Goal: Task Accomplishment & Management: Use online tool/utility

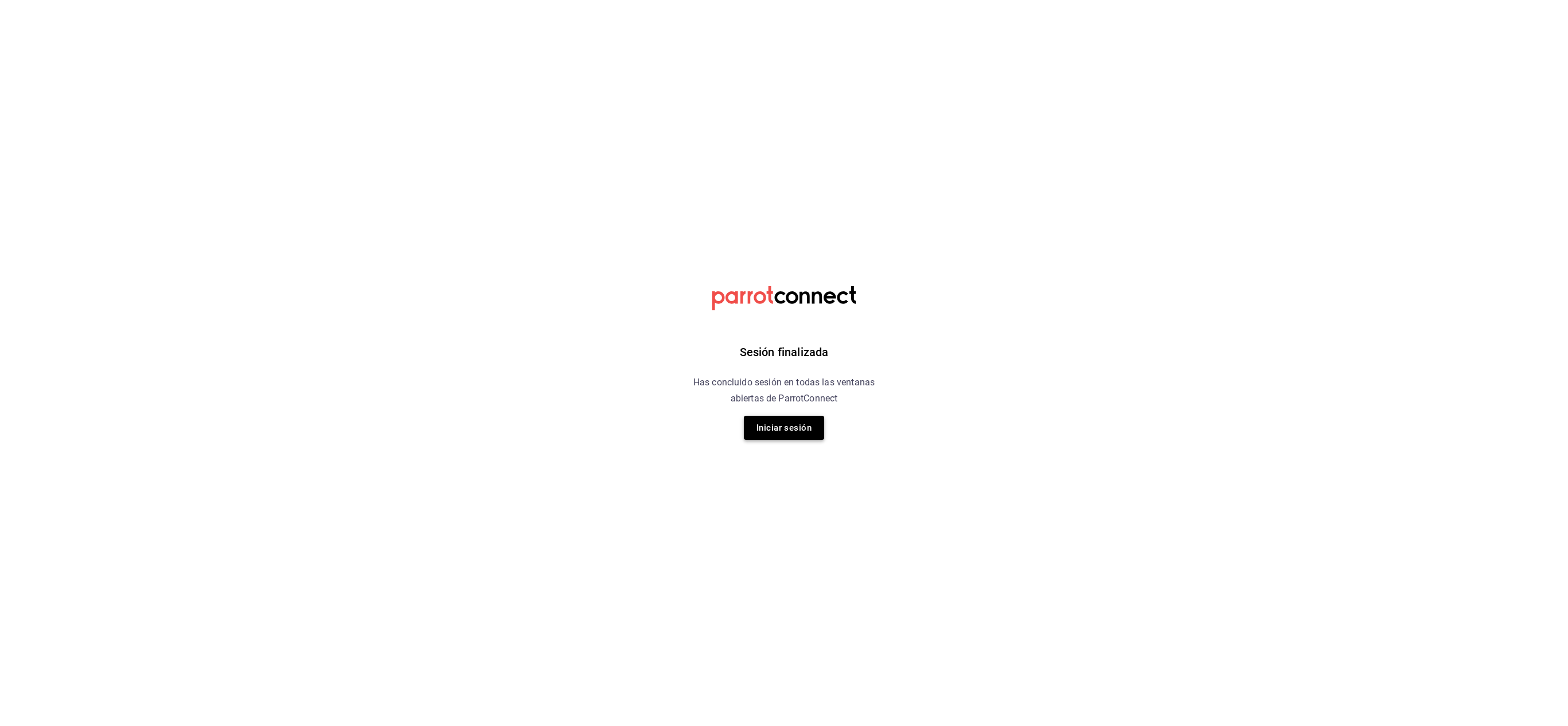
click at [783, 429] on button "Iniciar sesión" at bounding box center [784, 427] width 81 height 24
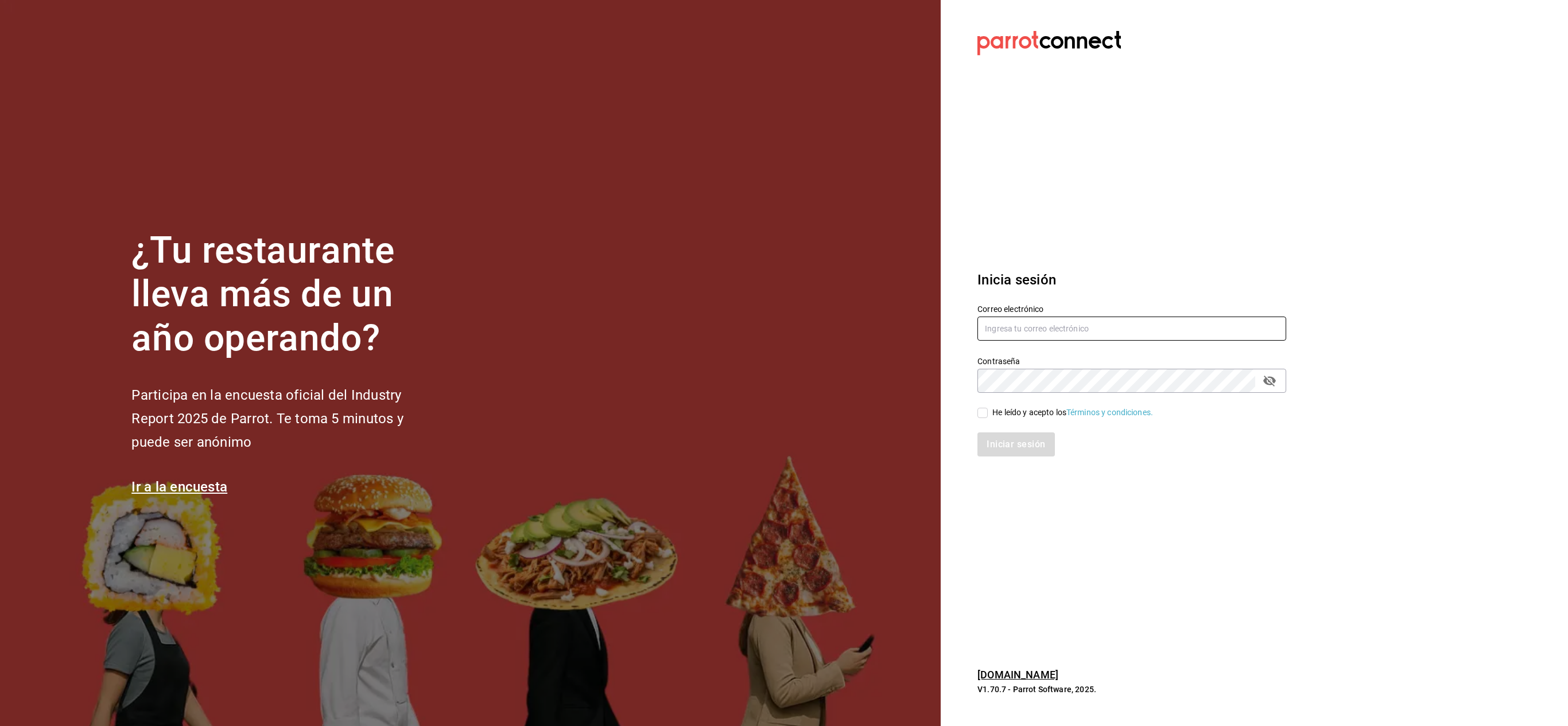
type input "[EMAIL_ADDRESS][DOMAIN_NAME]"
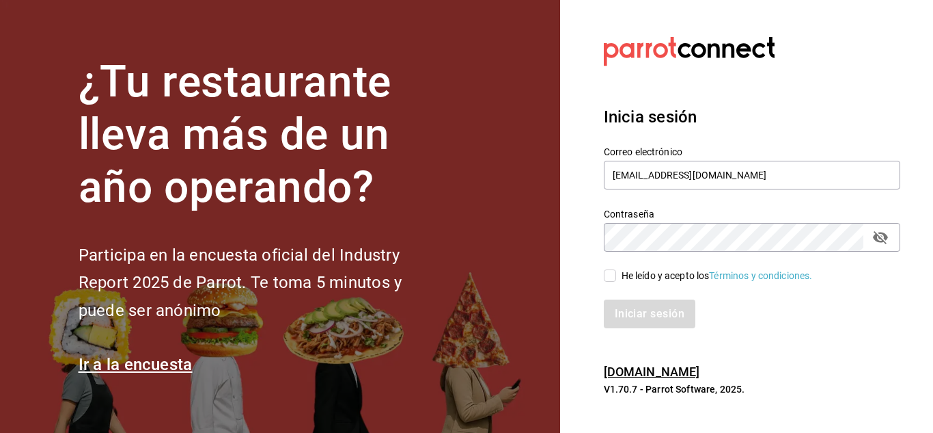
drag, startPoint x: 877, startPoint y: 10, endPoint x: 478, endPoint y: 243, distance: 462.7
click at [461, 242] on section "¿Tu restaurante lleva más de un año operando? Participa en la encuesta oficial …" at bounding box center [280, 216] width 560 height 433
click at [614, 277] on input "He leído y acepto los Términos y condiciones." at bounding box center [610, 275] width 12 height 12
checkbox input "true"
click at [632, 313] on button "Iniciar sesión" at bounding box center [650, 313] width 93 height 29
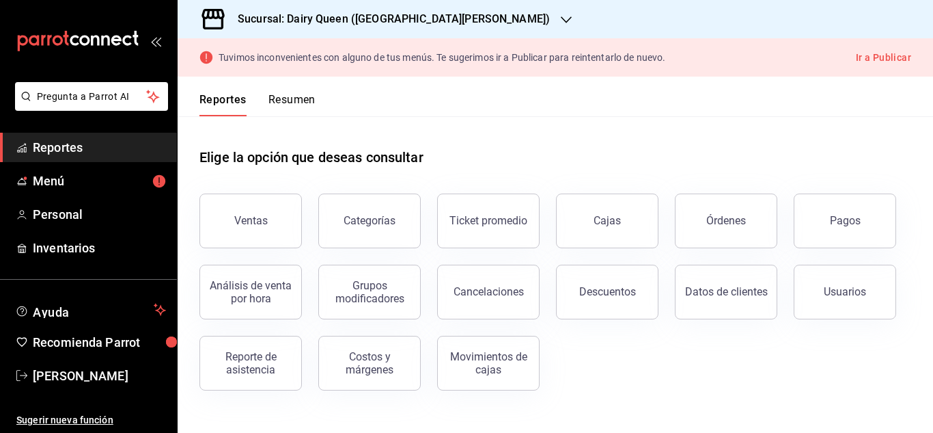
click at [359, 23] on h3 "Sucursal: Dairy Queen ([GEOGRAPHIC_DATA][PERSON_NAME])" at bounding box center [388, 19] width 323 height 16
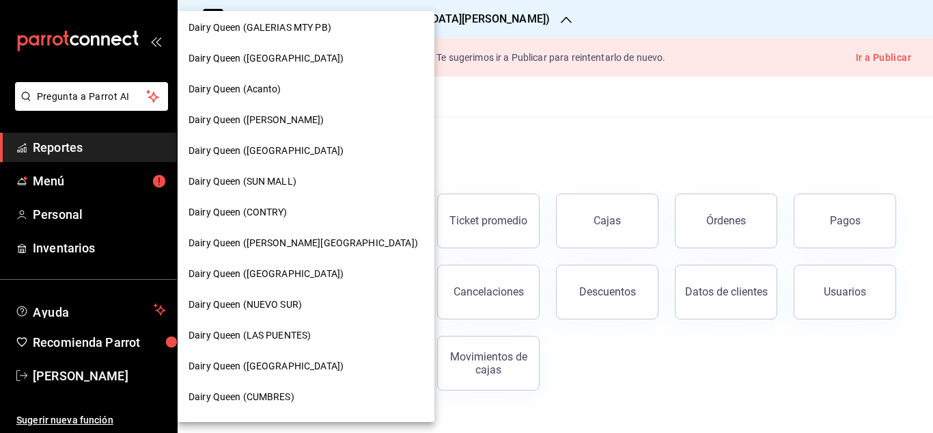
scroll to position [338, 0]
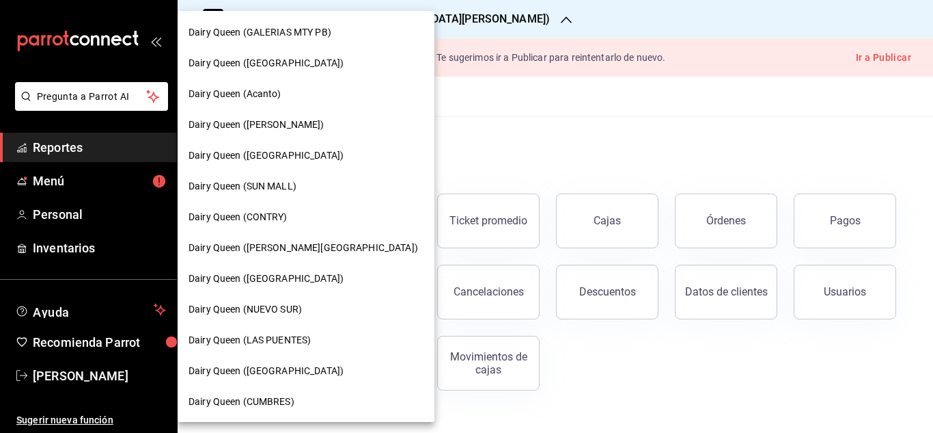
click at [553, 95] on div at bounding box center [466, 216] width 933 height 433
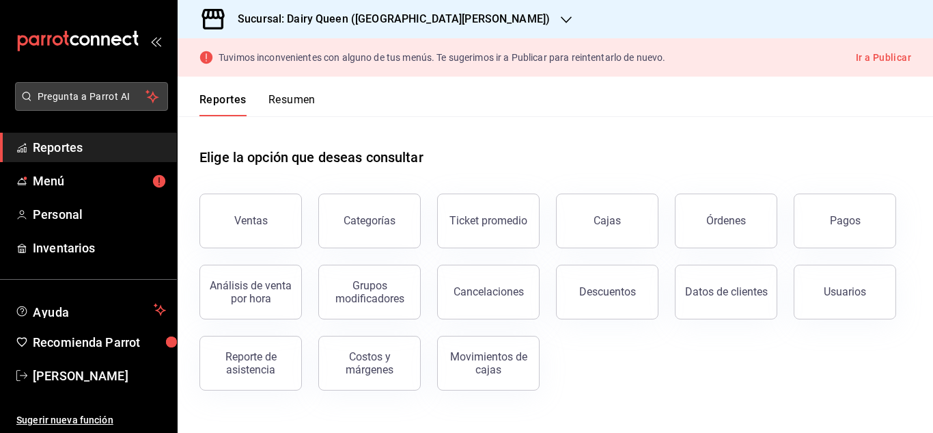
click at [109, 92] on span "Pregunta a Parrot AI" at bounding box center [92, 97] width 109 height 14
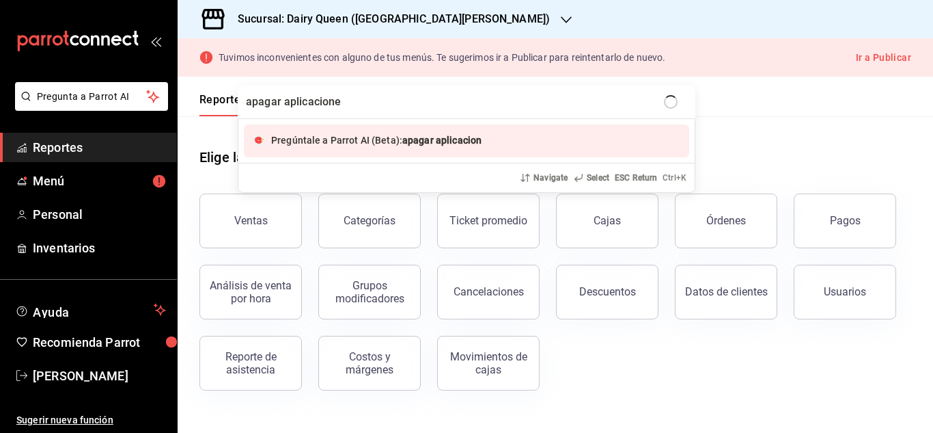
type input "apagar aplicaciones"
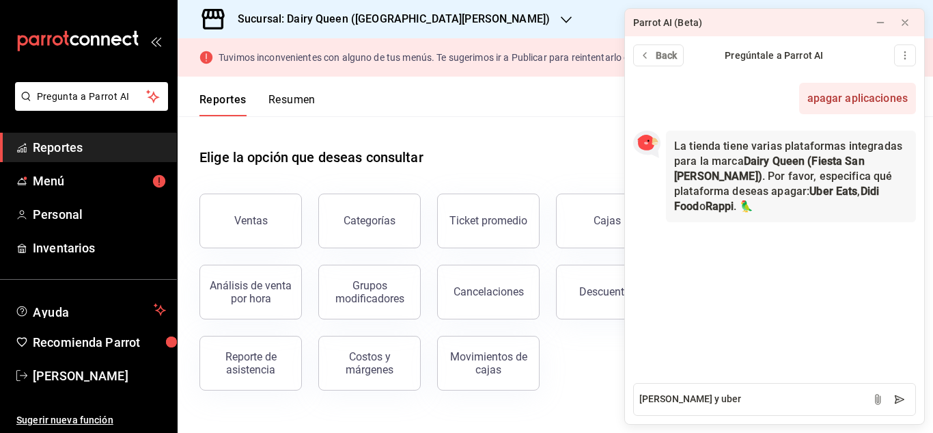
type textarea "[PERSON_NAME] y uber"
click at [897, 400] on icon at bounding box center [900, 399] width 9 height 8
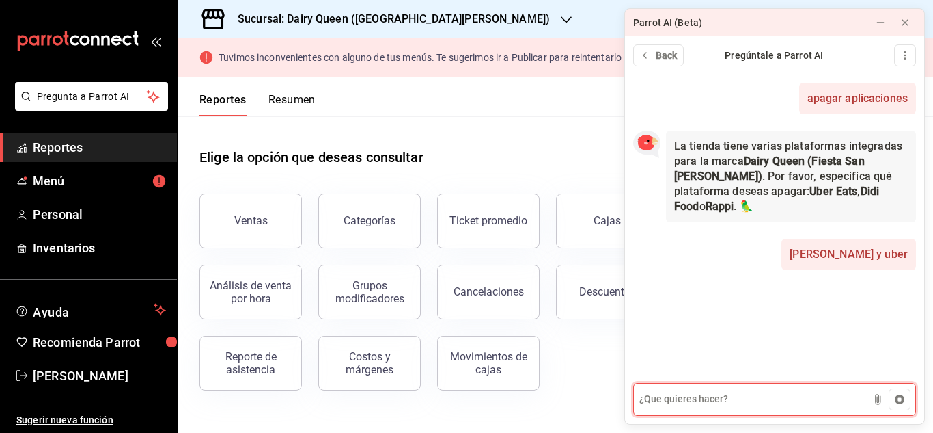
scroll to position [61, 0]
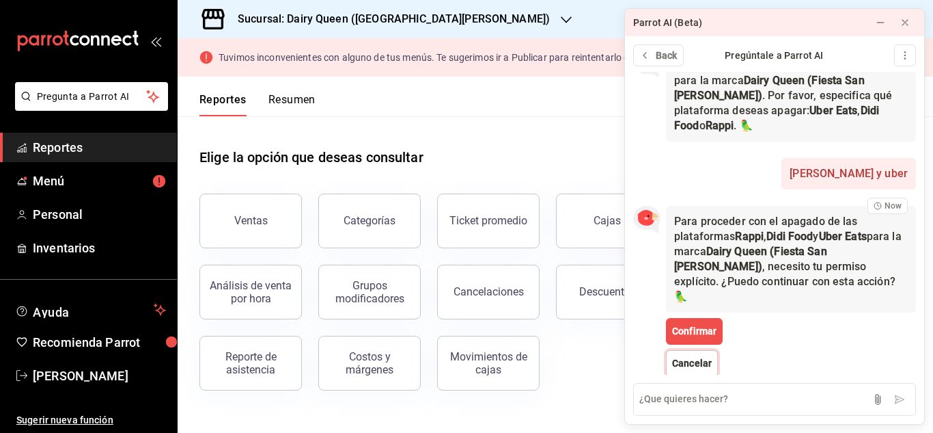
click at [682, 350] on button "Cancelar" at bounding box center [692, 363] width 52 height 27
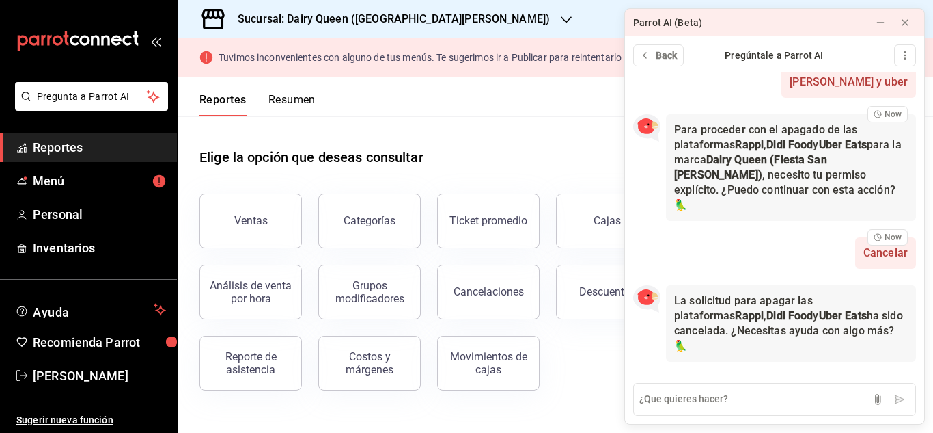
scroll to position [157, 0]
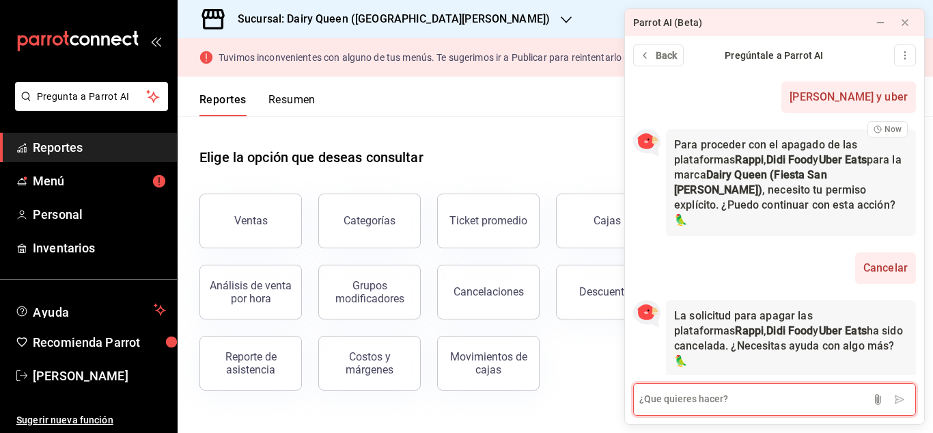
click at [722, 402] on textarea at bounding box center [774, 399] width 283 height 33
type textarea "apagar aplicaciones"
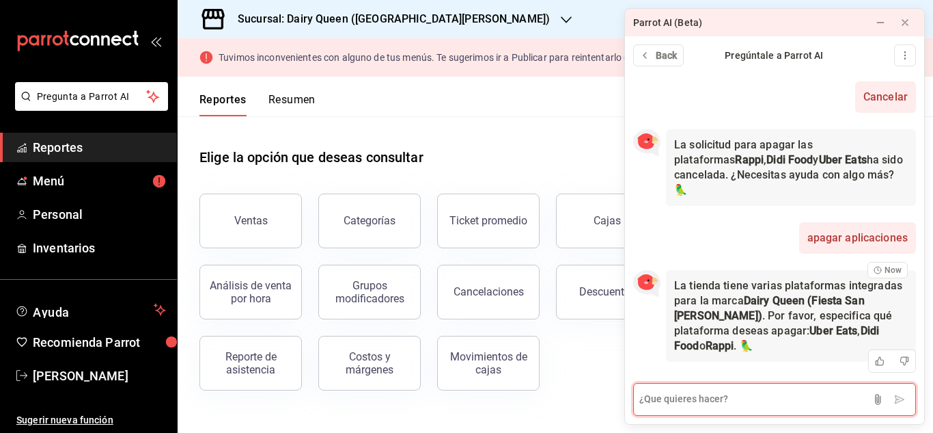
scroll to position [313, 0]
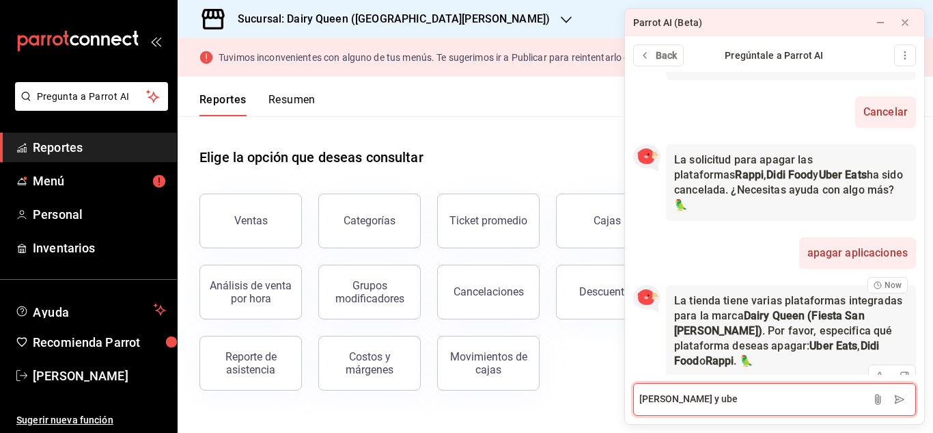
type textarea "[PERSON_NAME] y uber"
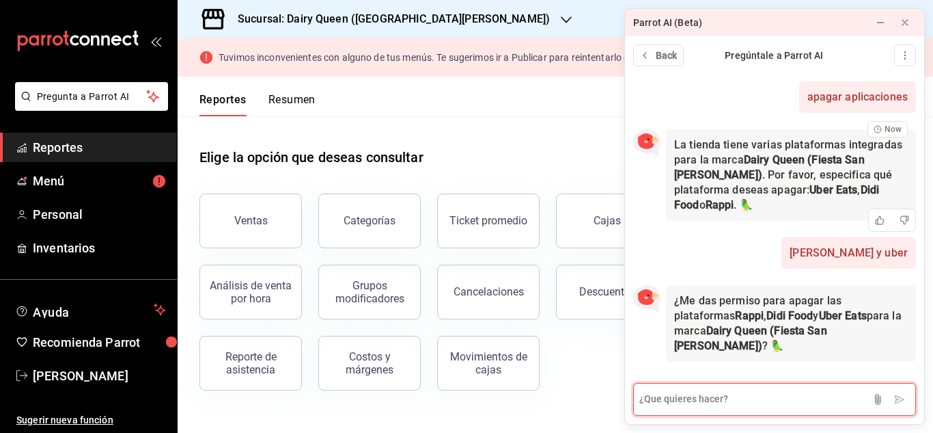
scroll to position [454, 0]
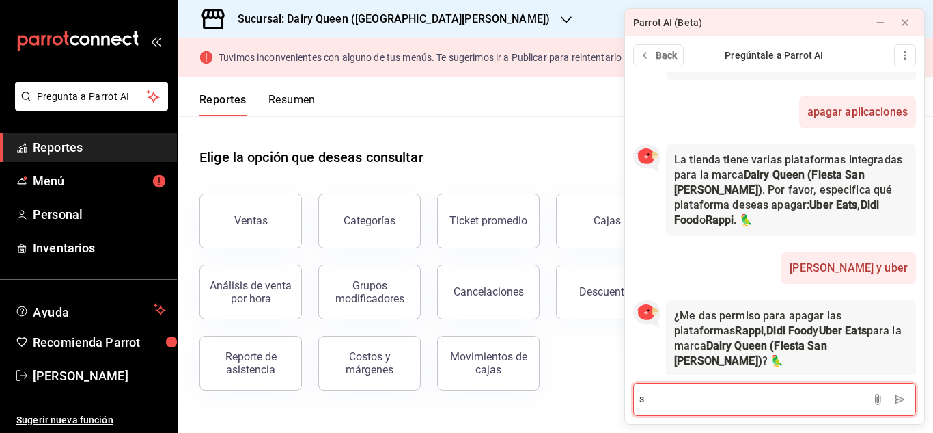
type textarea "si"
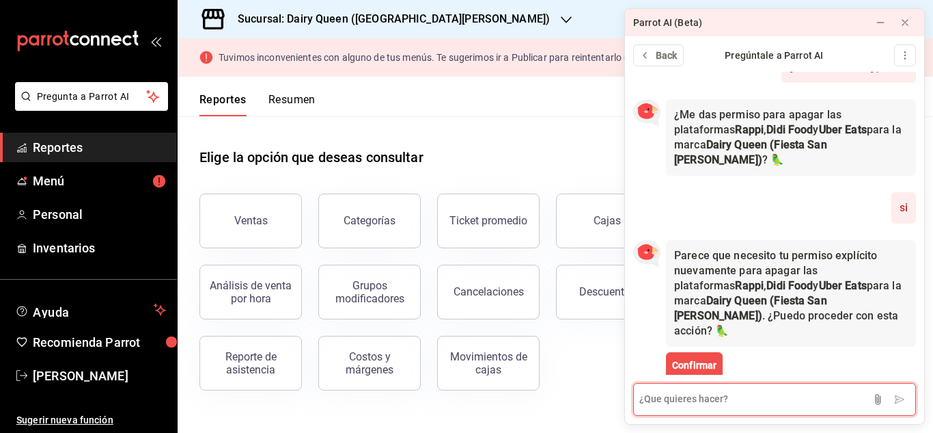
scroll to position [674, 0]
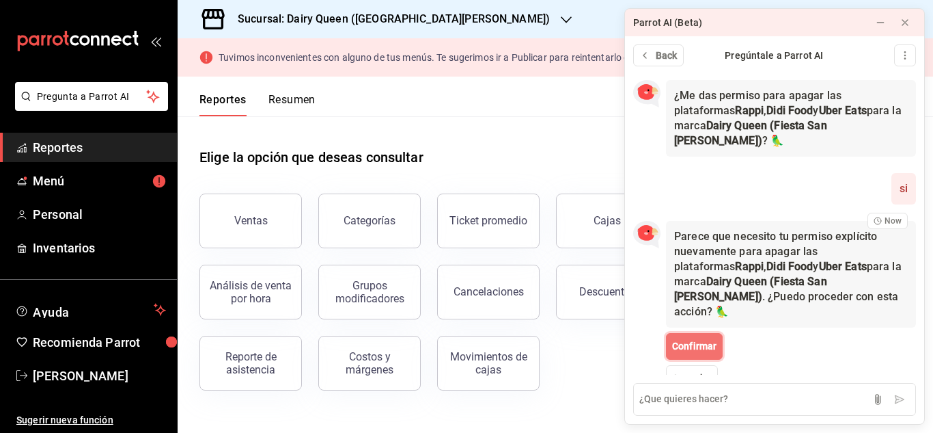
click at [708, 333] on button "Confirmar" at bounding box center [694, 346] width 57 height 27
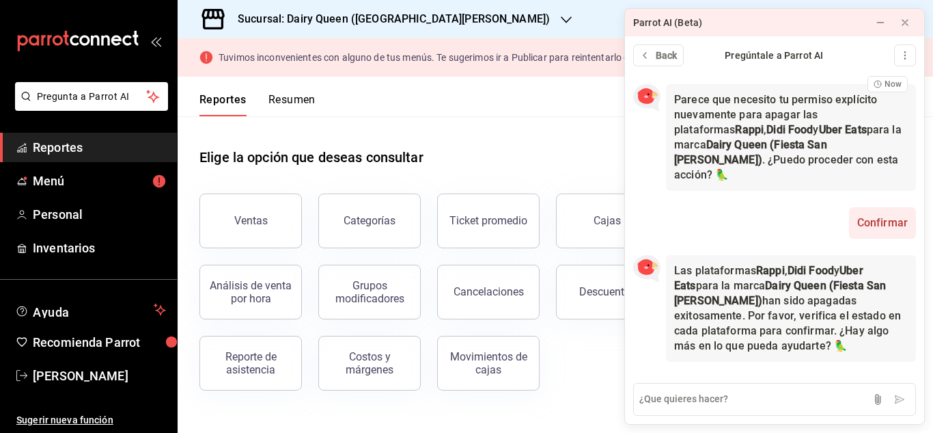
scroll to position [780, 0]
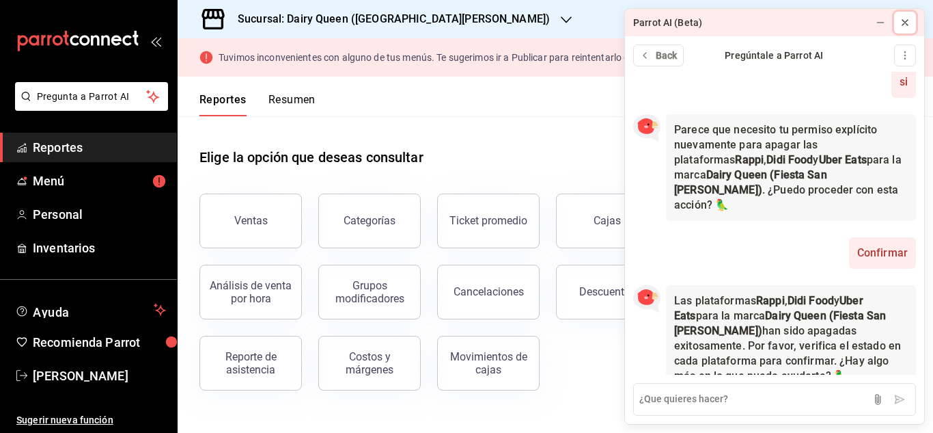
click at [906, 24] on icon at bounding box center [905, 22] width 11 height 11
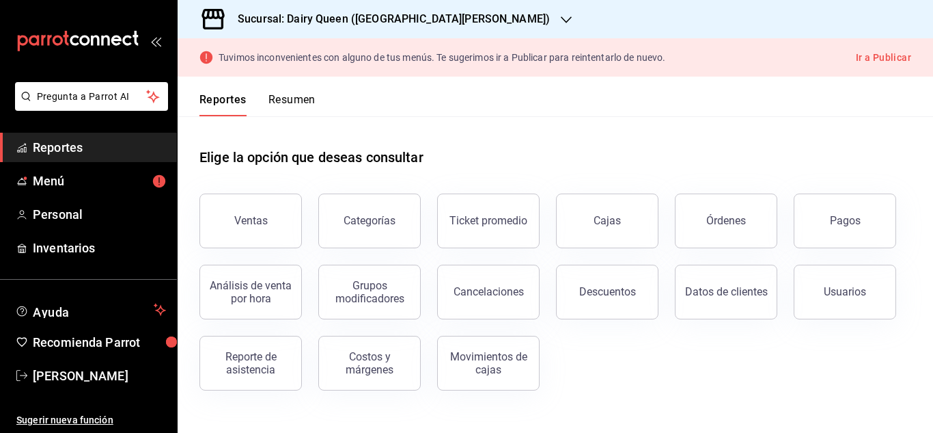
click at [561, 23] on icon "button" at bounding box center [566, 19] width 11 height 11
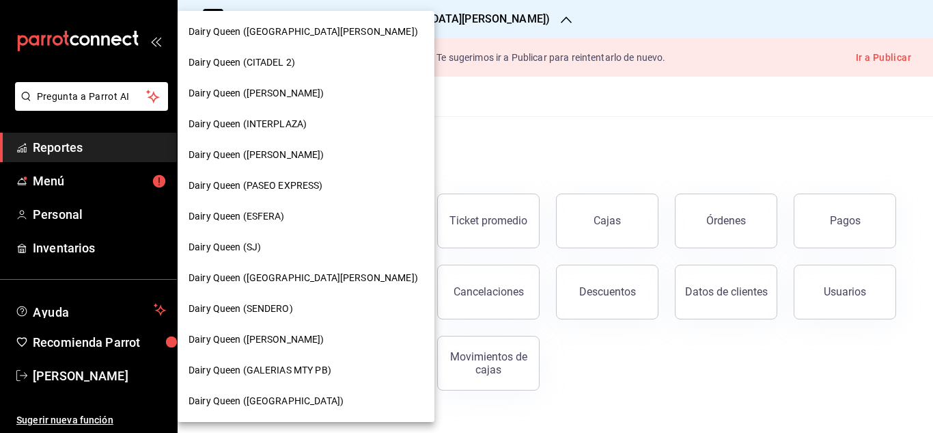
scroll to position [12, 0]
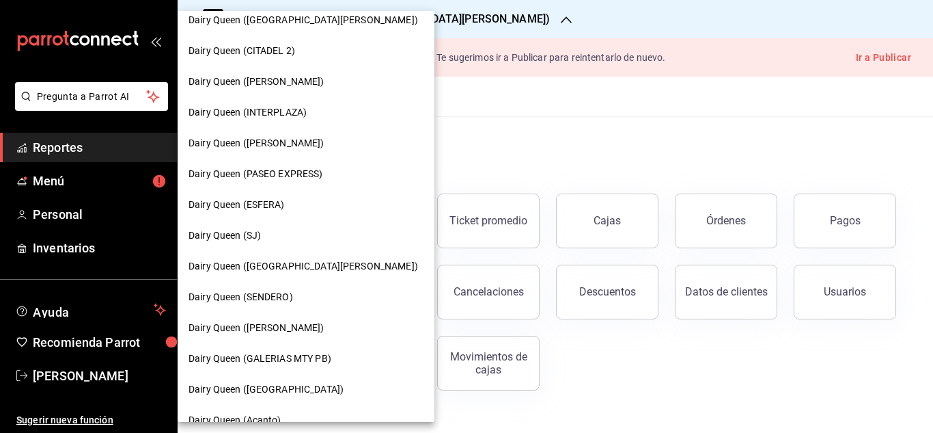
click at [287, 104] on div "Dairy Queen (INTERPLAZA)" at bounding box center [306, 112] width 257 height 31
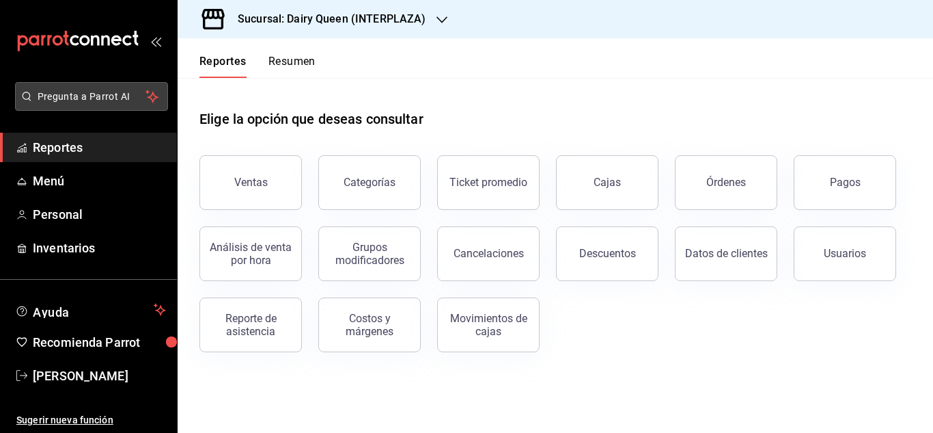
click at [78, 95] on span "Pregunta a Parrot AI" at bounding box center [92, 97] width 109 height 14
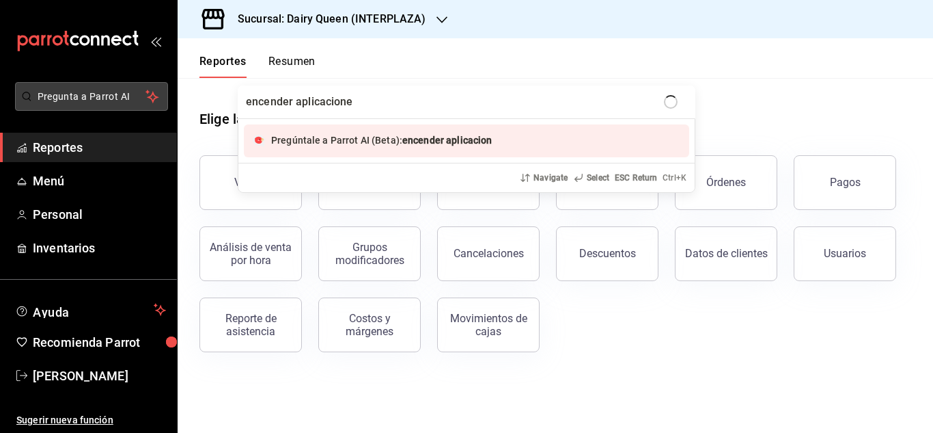
type input "encender aplicaciones"
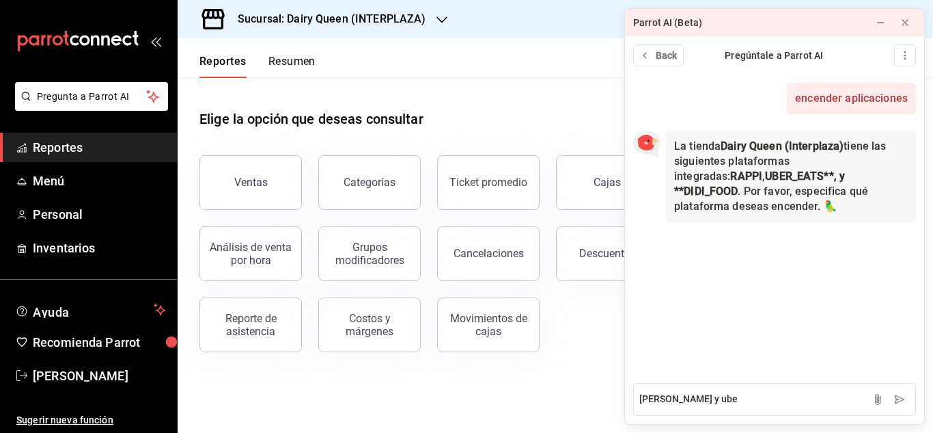
type textarea "[PERSON_NAME] y uber"
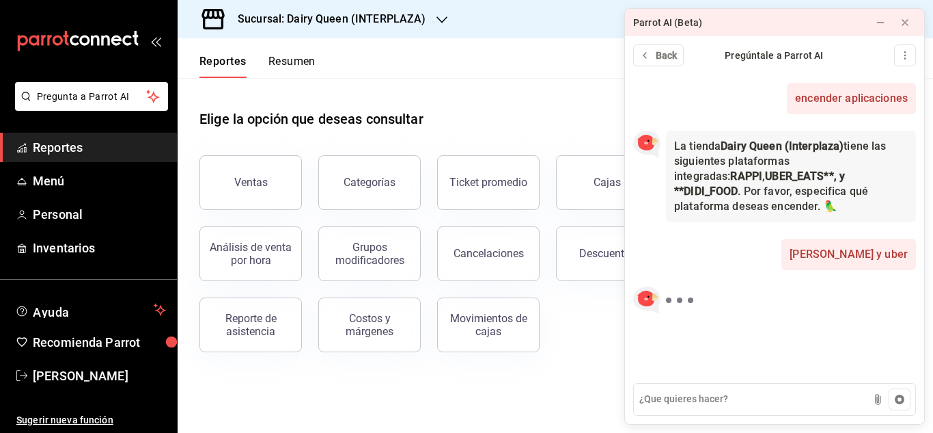
scroll to position [61, 0]
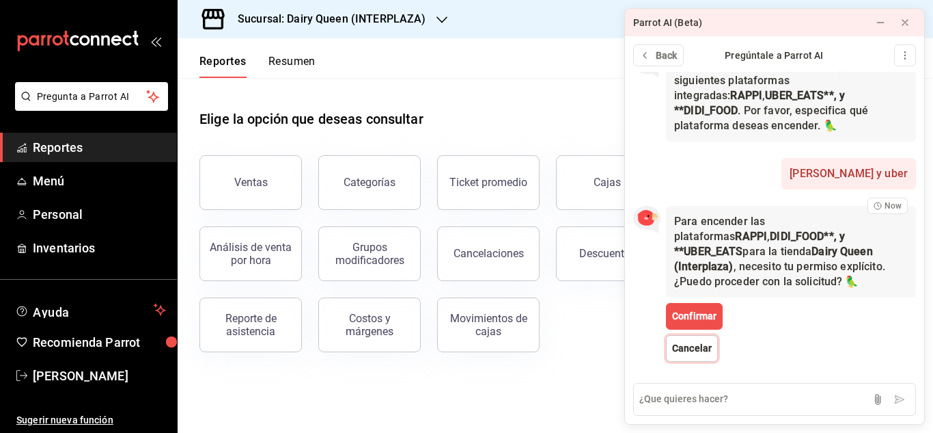
click at [681, 341] on span "Cancelar" at bounding box center [692, 348] width 40 height 14
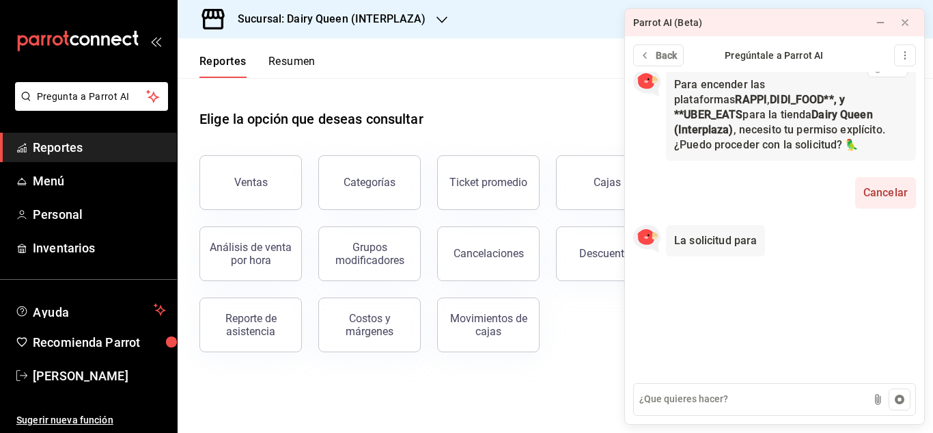
scroll to position [172, 0]
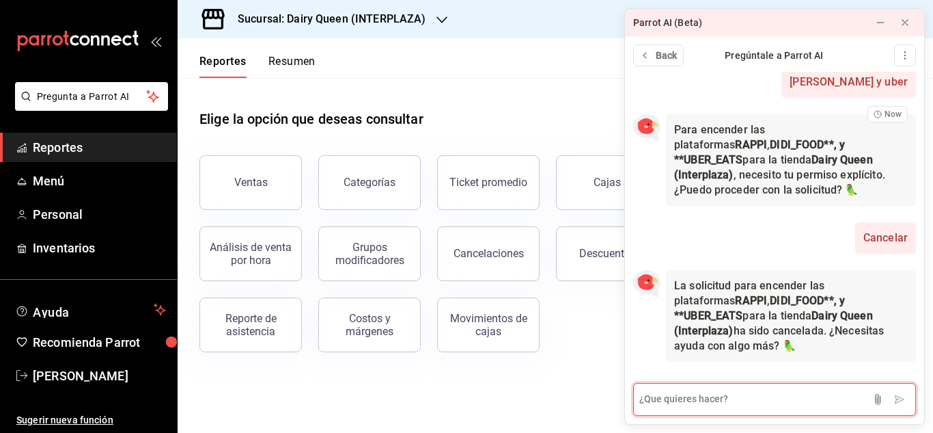
click at [666, 398] on textarea at bounding box center [774, 399] width 283 height 33
type textarea "encender aplicaciones"
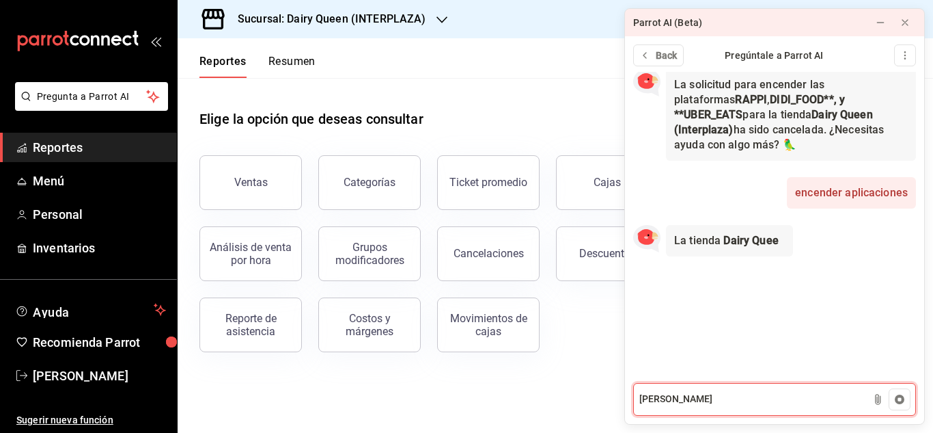
scroll to position [328, 0]
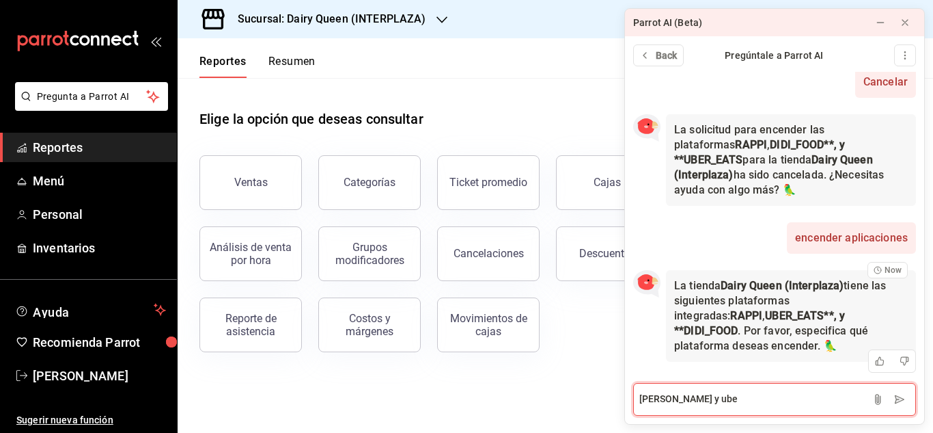
type textarea "[PERSON_NAME] y uber"
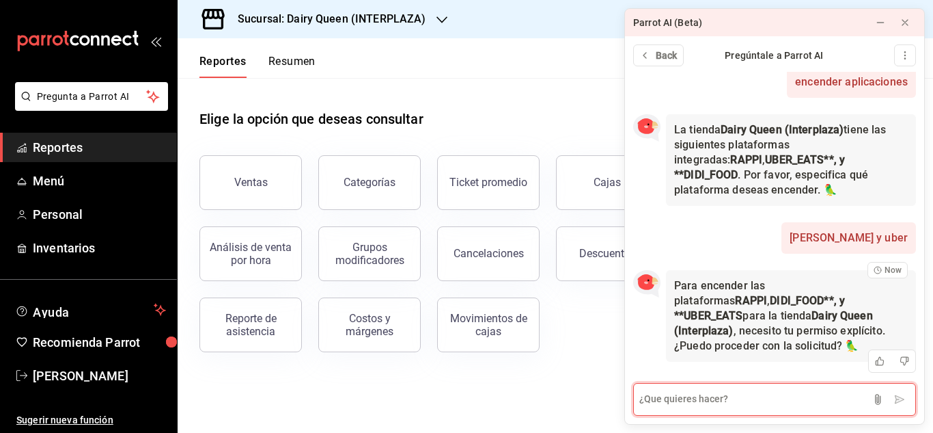
scroll to position [484, 0]
type textarea "confrimar"
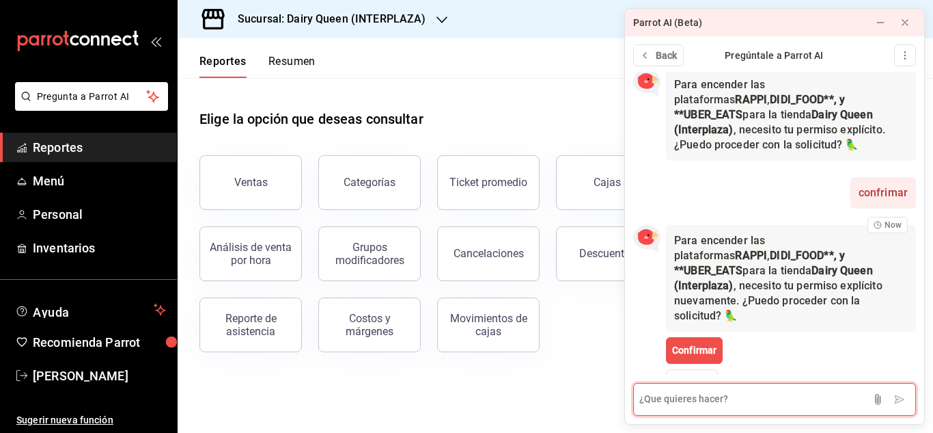
scroll to position [704, 0]
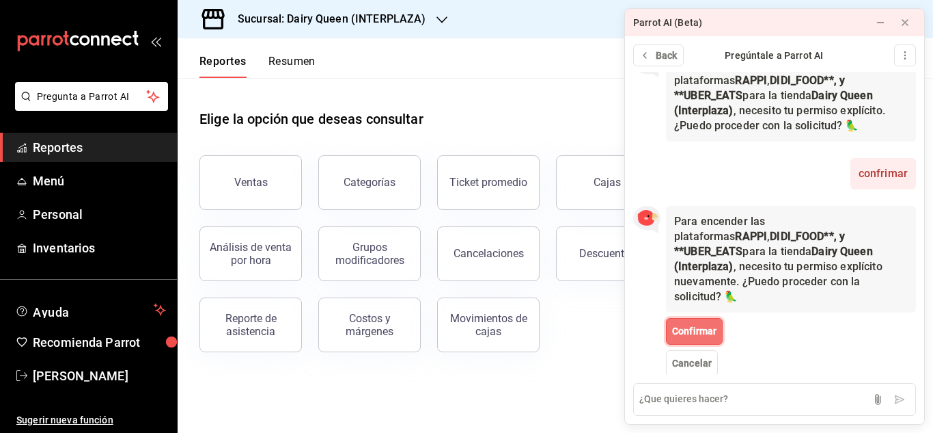
click at [711, 324] on span "Confirmar" at bounding box center [694, 331] width 44 height 14
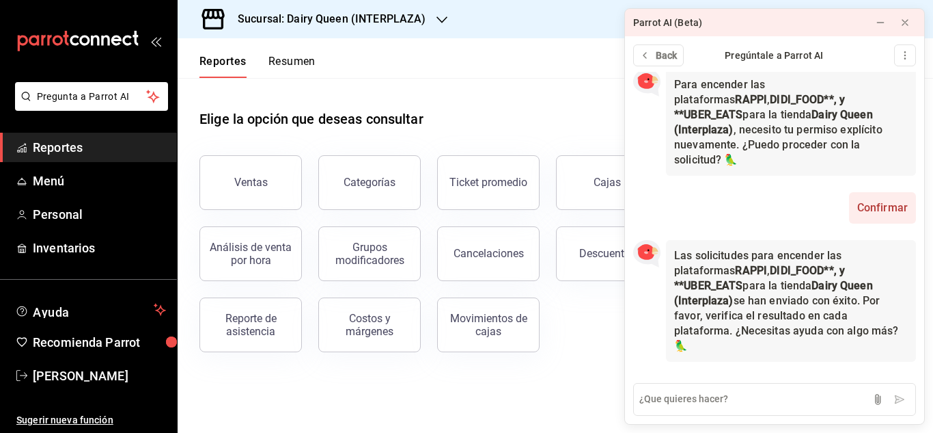
scroll to position [825, 0]
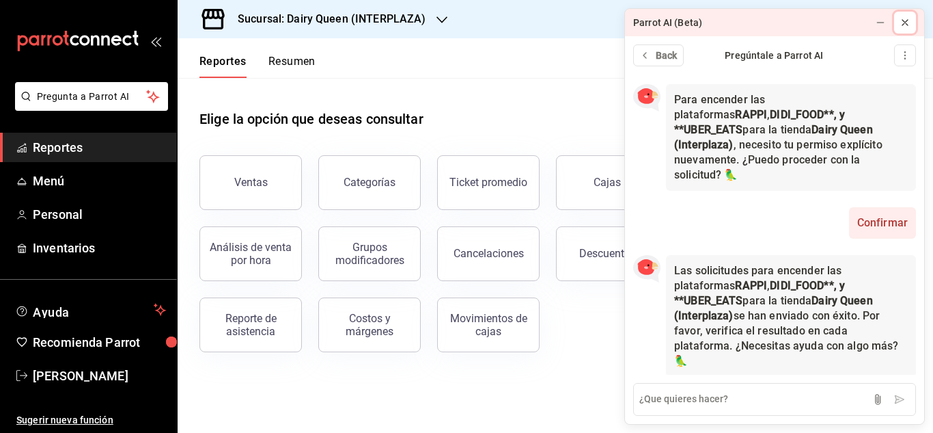
click at [904, 20] on icon at bounding box center [905, 22] width 11 height 11
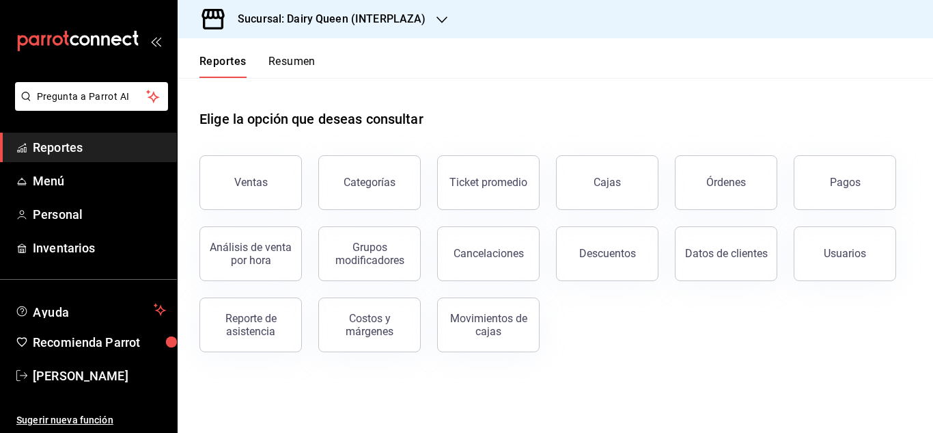
click at [375, 18] on h3 "Sucursal: Dairy Queen (INTERPLAZA)" at bounding box center [326, 19] width 199 height 16
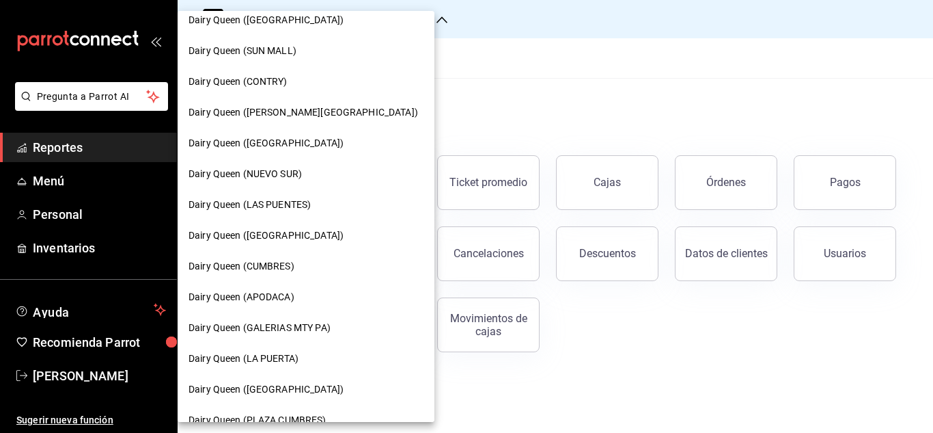
scroll to position [478, 0]
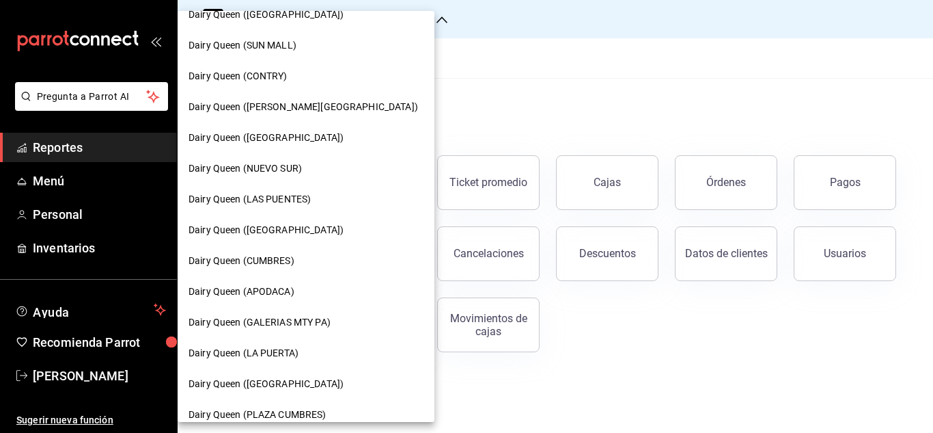
click at [286, 354] on span "Dairy Queen (LA PUERTA)" at bounding box center [244, 353] width 110 height 14
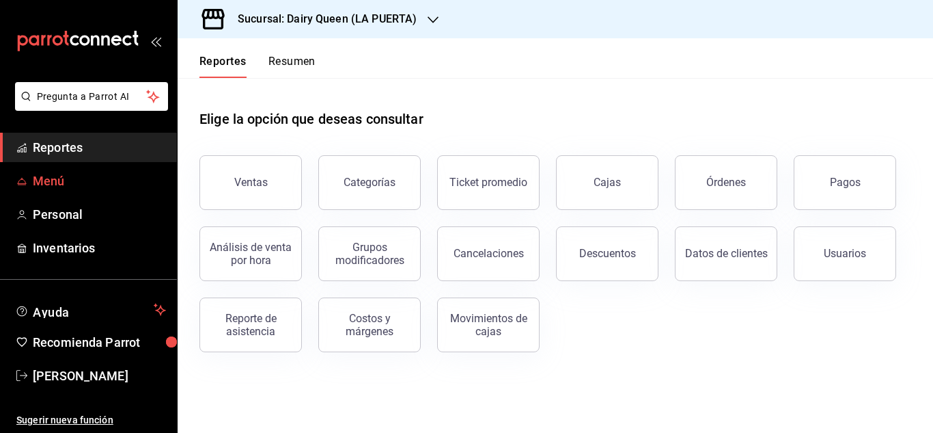
click at [49, 182] on span "Menú" at bounding box center [99, 181] width 133 height 18
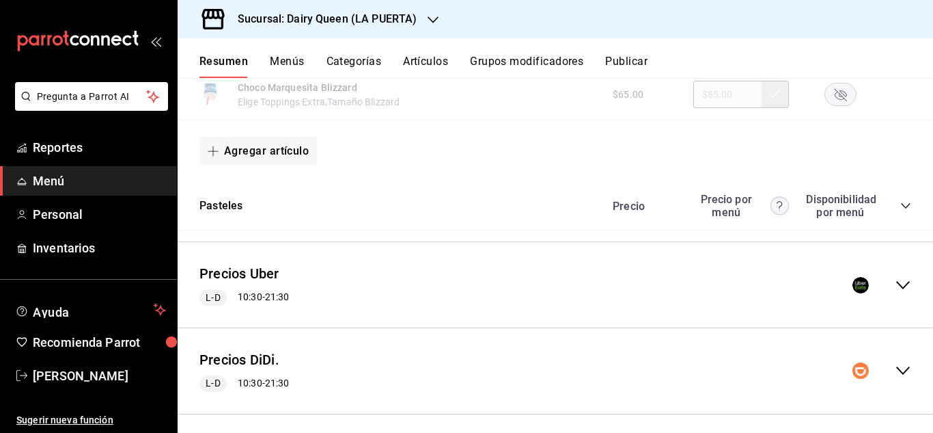
scroll to position [2241, 0]
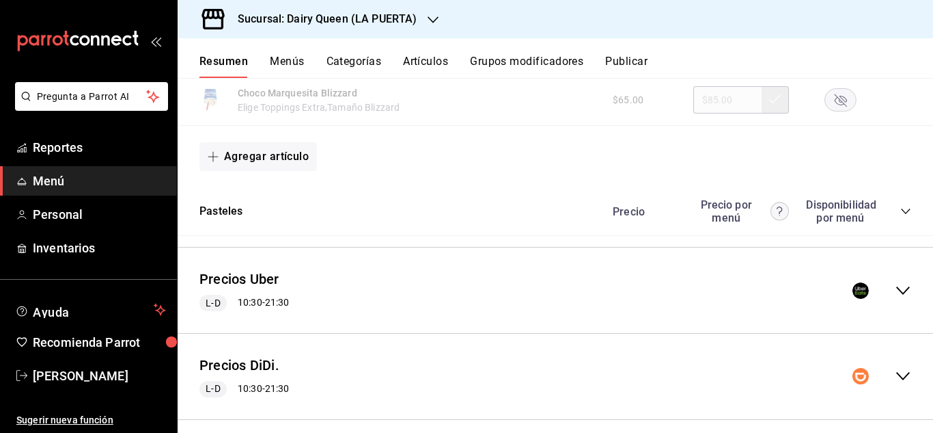
click at [901, 215] on icon "collapse-category-row" at bounding box center [906, 211] width 11 height 11
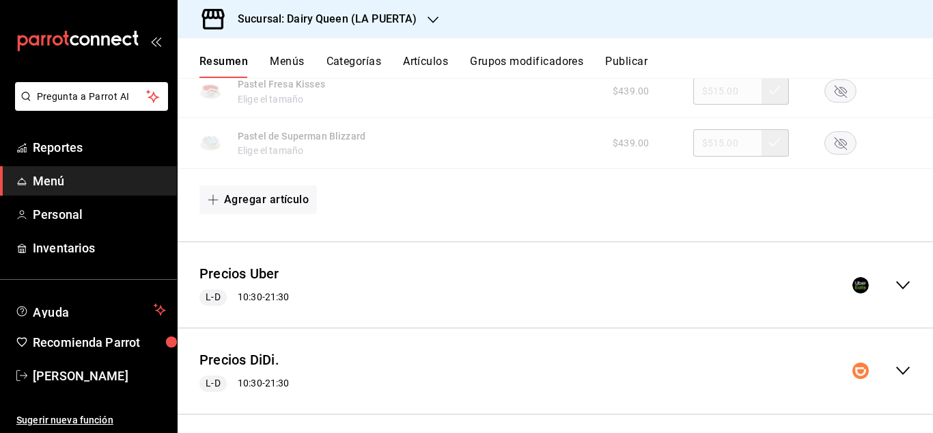
scroll to position [3091, 0]
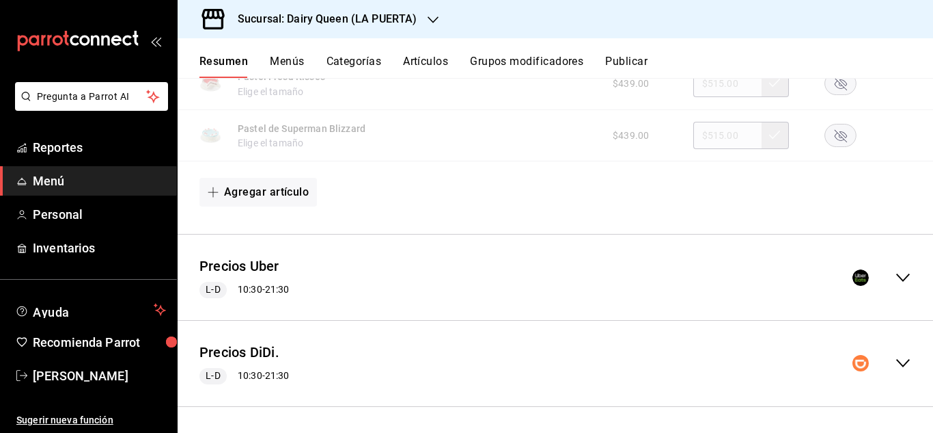
click at [896, 277] on icon "collapse-menu-row" at bounding box center [903, 277] width 14 height 8
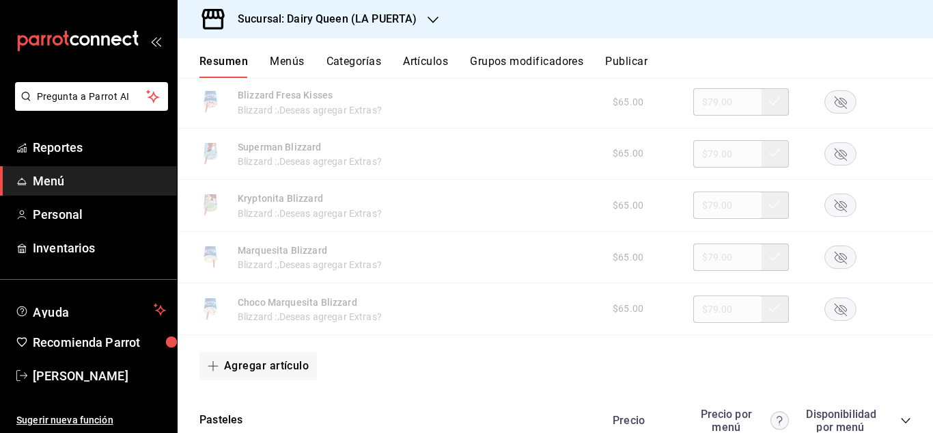
scroll to position [5248, 0]
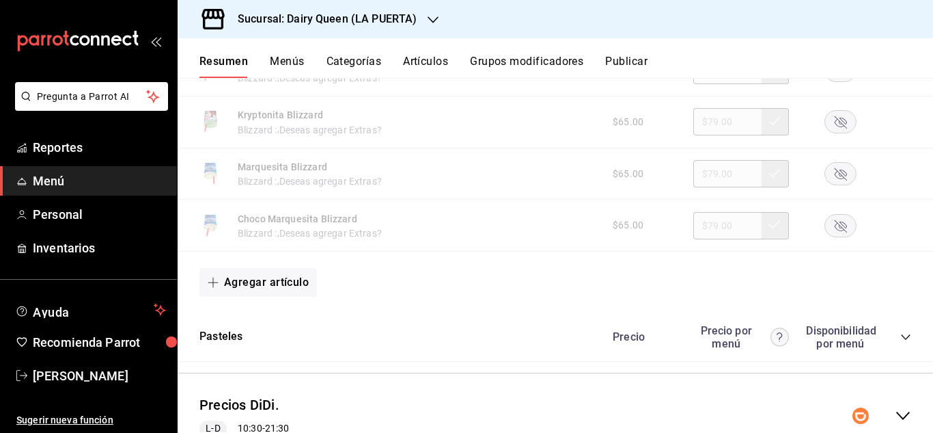
click at [901, 338] on icon "collapse-category-row" at bounding box center [906, 336] width 11 height 11
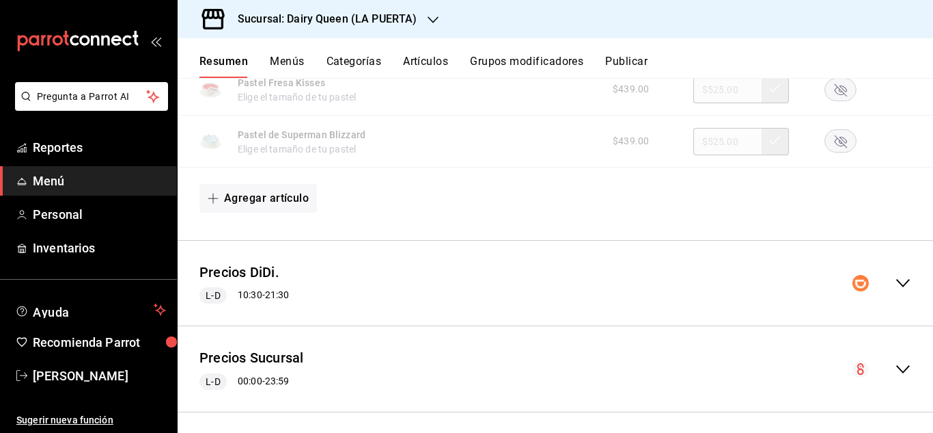
scroll to position [6225, 0]
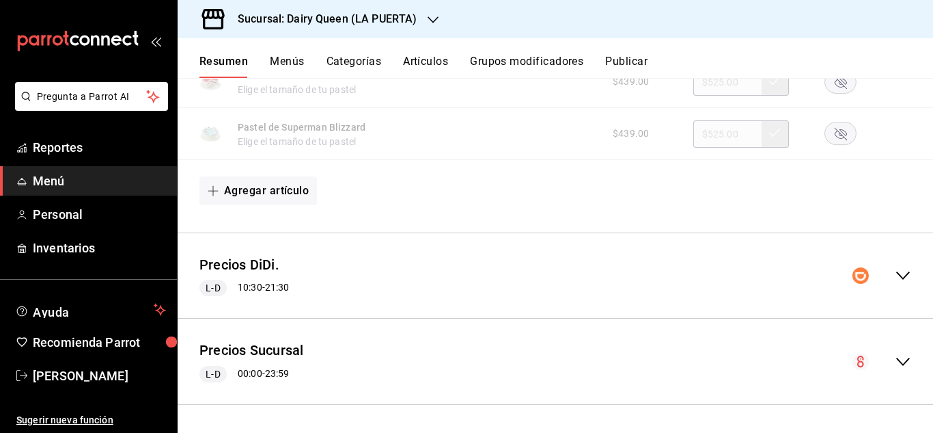
click at [895, 275] on icon "collapse-menu-row" at bounding box center [903, 275] width 16 height 16
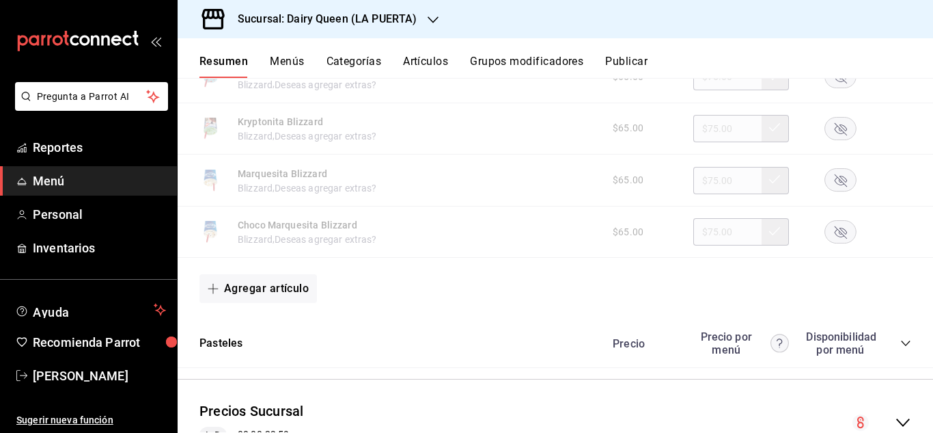
scroll to position [8435, 0]
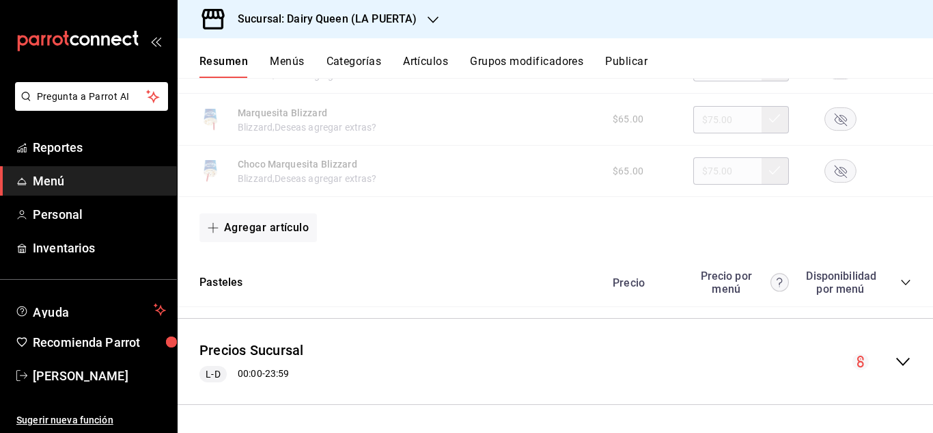
click at [901, 287] on icon "collapse-category-row" at bounding box center [906, 282] width 11 height 11
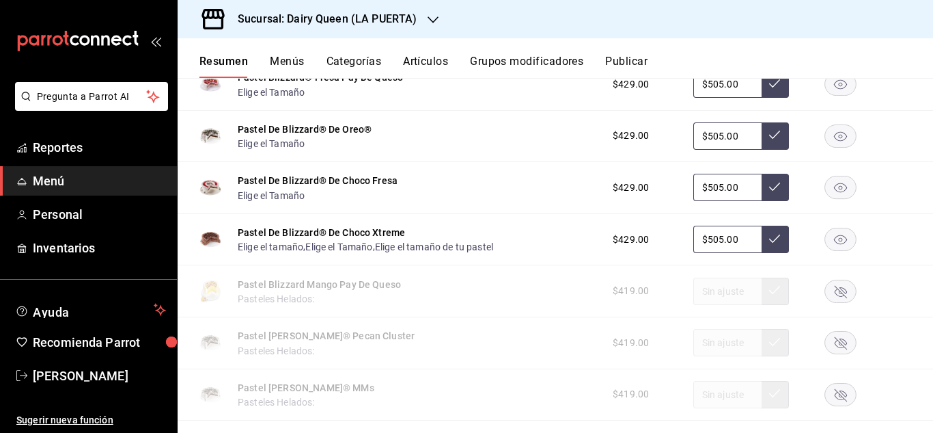
scroll to position [8815, 0]
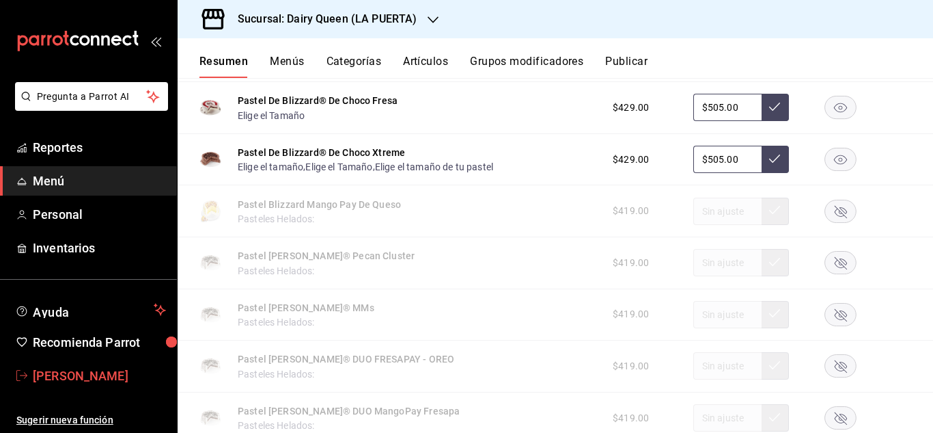
click at [98, 369] on span "[PERSON_NAME]" at bounding box center [99, 375] width 133 height 18
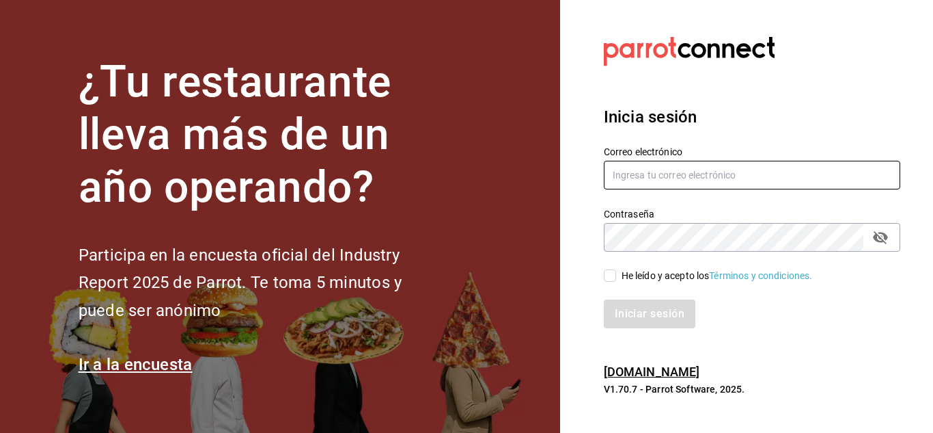
type input "[EMAIL_ADDRESS][DOMAIN_NAME]"
